Goal: Check status

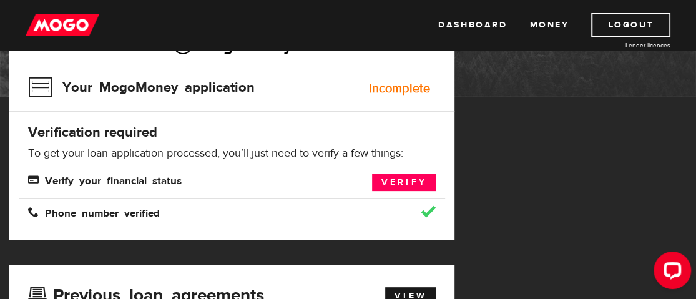
click at [401, 88] on div "Incomplete" at bounding box center [399, 88] width 61 height 12
click at [408, 181] on link "Verify" at bounding box center [404, 182] width 64 height 17
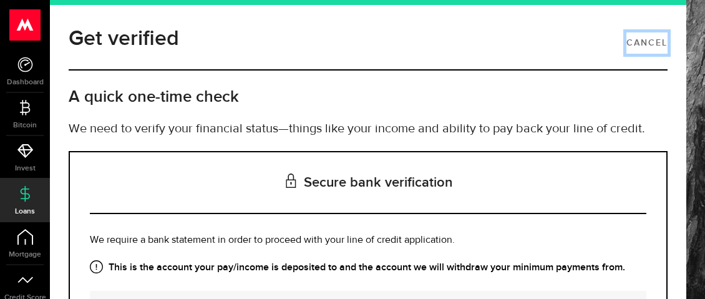
click at [634, 42] on link "Cancel" at bounding box center [647, 42] width 41 height 21
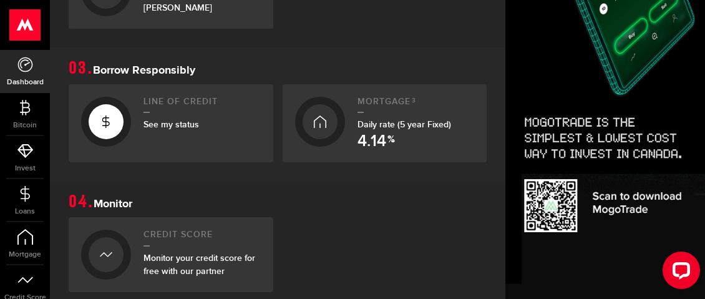
scroll to position [562, 0]
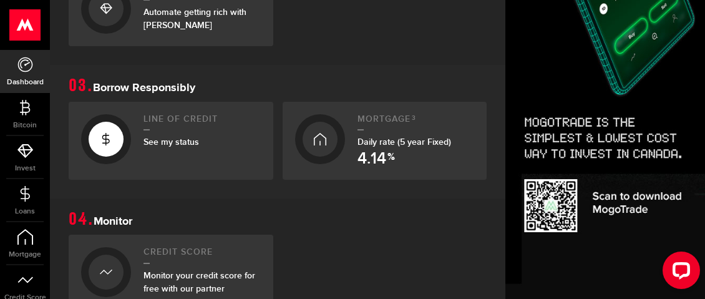
click at [155, 144] on span "See my status" at bounding box center [172, 142] width 56 height 11
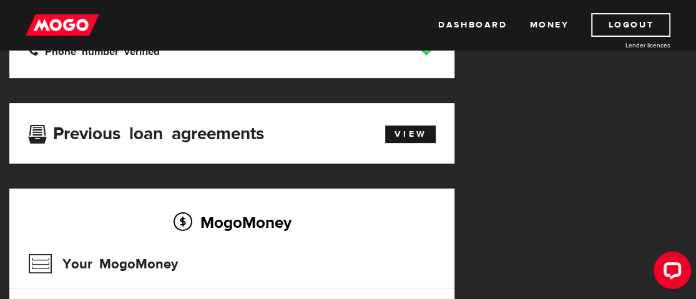
scroll to position [312, 0]
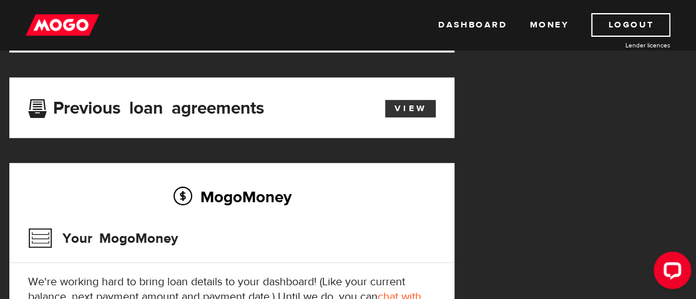
click at [419, 110] on link "View" at bounding box center [410, 108] width 51 height 17
